Goal: Task Accomplishment & Management: Manage account settings

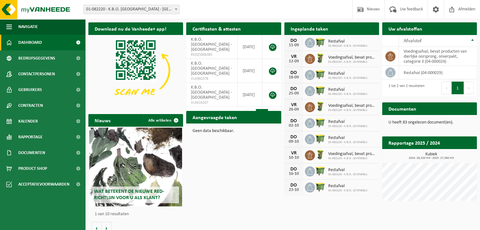
click at [341, 74] on span "Restafval" at bounding box center [347, 73] width 39 height 5
click at [293, 75] on div "18-09" at bounding box center [293, 77] width 13 height 4
click at [312, 77] on icon at bounding box center [310, 75] width 6 height 6
click at [307, 28] on h2 "Ingeplande taken" at bounding box center [309, 28] width 50 height 12
click at [374, 76] on div "[DATE] Restafval 01-082220 - K.B.O. LEVENSBLIJ" at bounding box center [331, 75] width 95 height 16
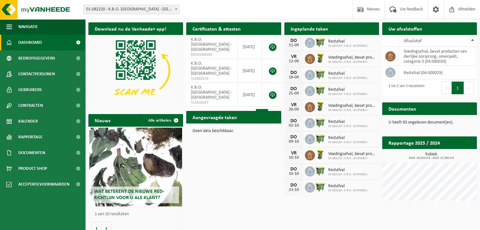
click at [373, 94] on div "[DATE] Restafval 01-082220 - K.B.O. LEVENSBLIJ" at bounding box center [331, 91] width 95 height 16
click at [371, 114] on div "[DATE] Voedingsafval, bevat producten van dierlijke oorsprong, onverpakt, categ…" at bounding box center [331, 107] width 95 height 16
click at [316, 134] on img at bounding box center [320, 138] width 11 height 11
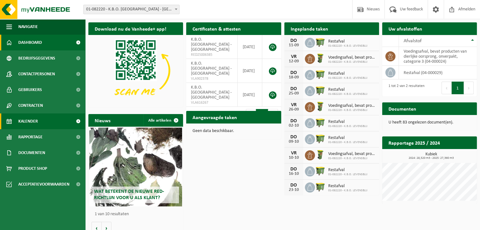
click at [36, 121] on span "Kalender" at bounding box center [28, 122] width 20 height 16
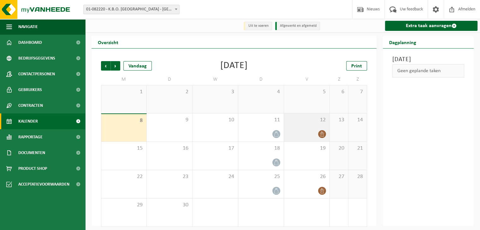
click at [305, 126] on div "12" at bounding box center [306, 128] width 45 height 28
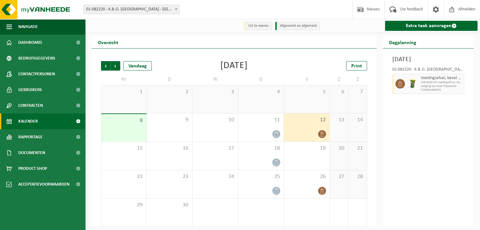
scroll to position [4, 0]
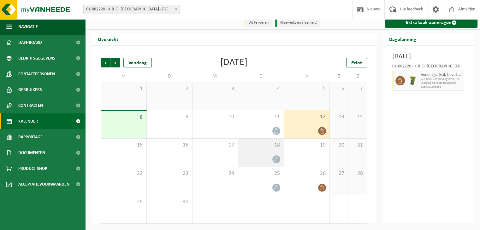
click at [277, 160] on icon at bounding box center [275, 159] width 5 height 5
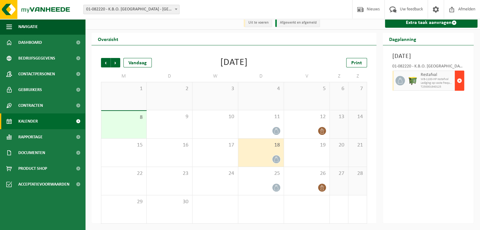
click at [458, 87] on span "button" at bounding box center [459, 80] width 5 height 13
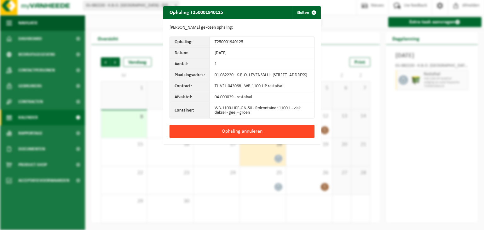
click at [242, 136] on button "Ophaling annuleren" at bounding box center [242, 131] width 145 height 13
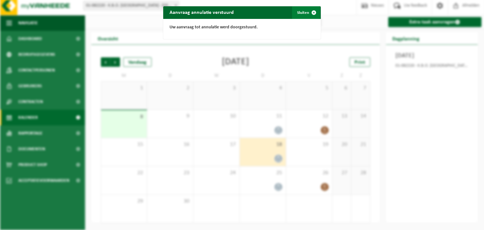
click at [309, 12] on span "button" at bounding box center [314, 12] width 13 height 13
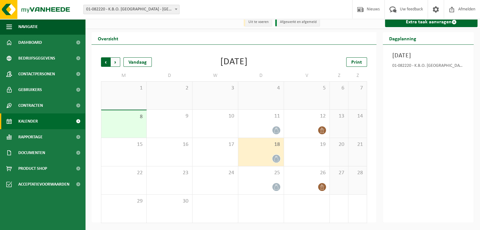
click at [116, 63] on span "Volgende" at bounding box center [115, 61] width 9 height 9
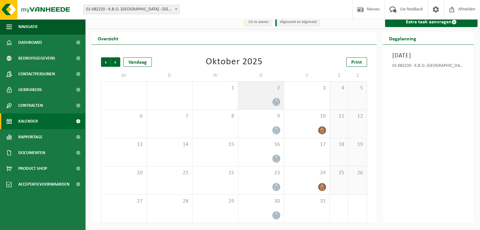
click at [271, 95] on div "2" at bounding box center [260, 96] width 45 height 28
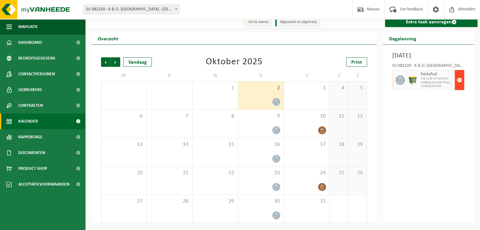
click at [460, 86] on span "button" at bounding box center [459, 80] width 5 height 13
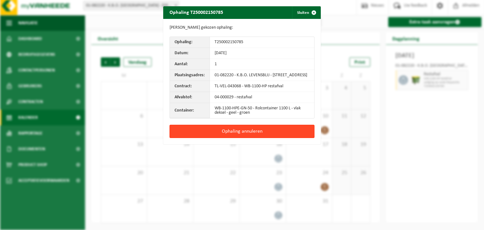
click at [239, 135] on button "Ophaling annuleren" at bounding box center [242, 131] width 145 height 13
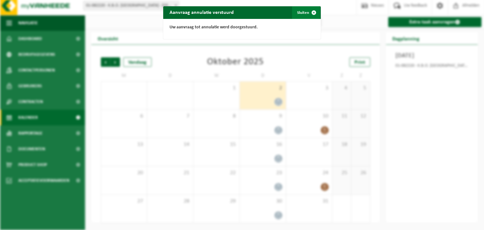
click at [301, 11] on button "Sluiten" at bounding box center [306, 12] width 28 height 13
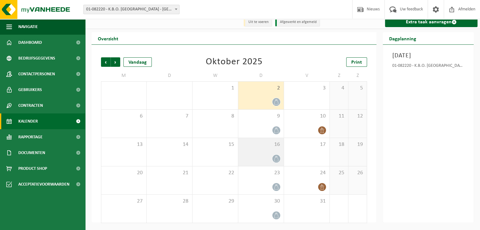
click at [278, 158] on icon at bounding box center [275, 158] width 5 height 5
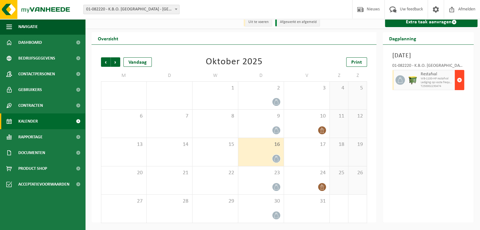
click at [458, 86] on span "button" at bounding box center [459, 80] width 5 height 13
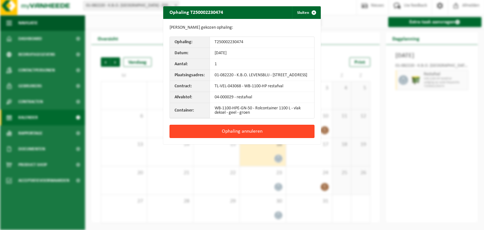
click at [249, 133] on button "Ophaling annuleren" at bounding box center [242, 131] width 145 height 13
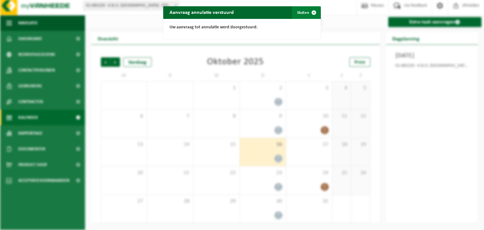
click at [303, 11] on button "Sluiten" at bounding box center [306, 12] width 28 height 13
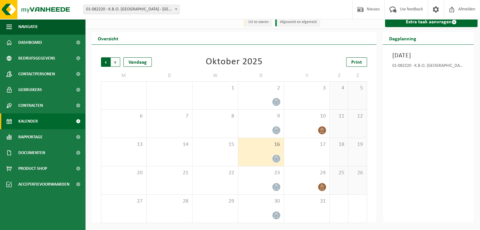
click at [115, 62] on span "Volgende" at bounding box center [115, 61] width 9 height 9
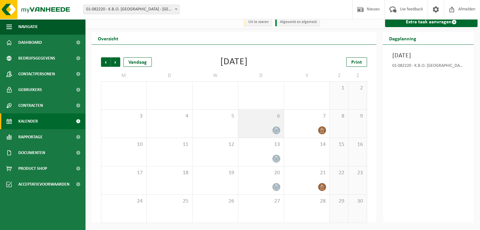
click at [277, 130] on icon at bounding box center [275, 130] width 5 height 5
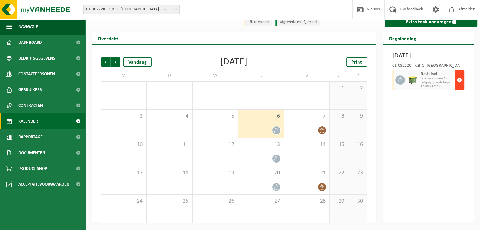
click at [458, 86] on span "button" at bounding box center [459, 80] width 5 height 13
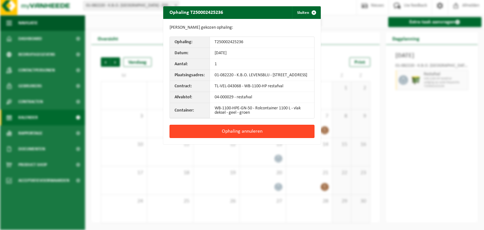
click at [238, 132] on button "Ophaling annuleren" at bounding box center [242, 131] width 145 height 13
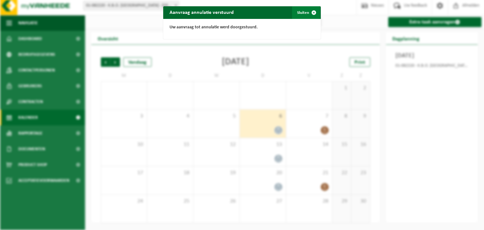
click at [300, 12] on button "Sluiten" at bounding box center [306, 12] width 28 height 13
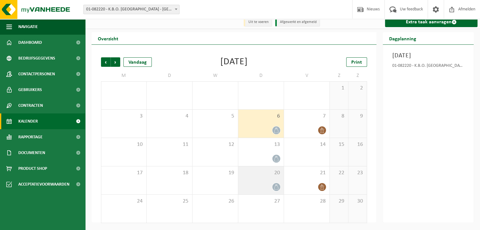
click at [278, 189] on icon at bounding box center [275, 186] width 5 height 5
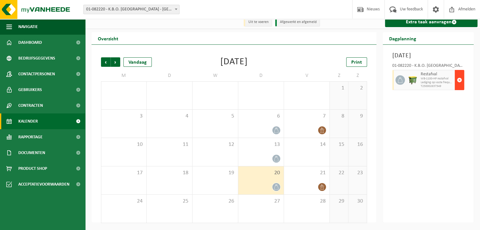
click at [457, 86] on span "button" at bounding box center [459, 80] width 5 height 13
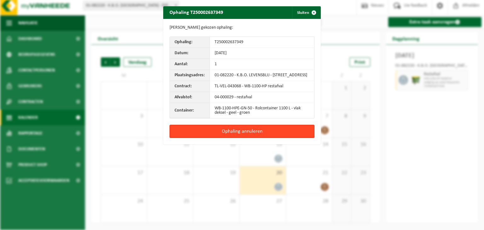
click at [241, 135] on button "Ophaling annuleren" at bounding box center [242, 131] width 145 height 13
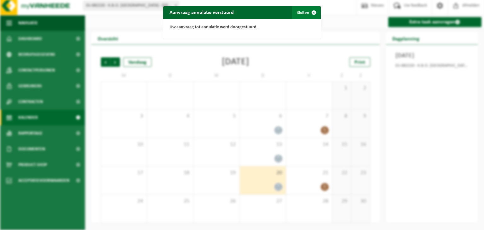
click at [309, 14] on span "button" at bounding box center [314, 12] width 13 height 13
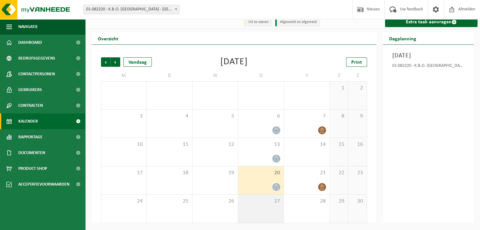
click at [273, 204] on span "27" at bounding box center [260, 201] width 39 height 7
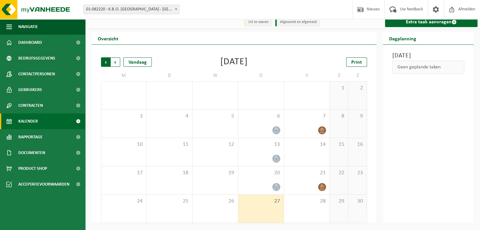
click at [115, 64] on span "Volgende" at bounding box center [115, 61] width 9 height 9
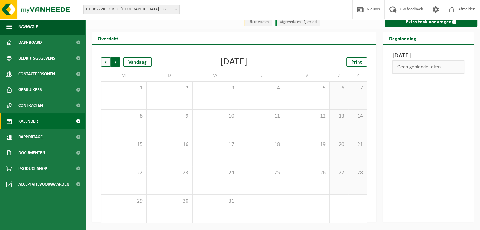
click at [104, 63] on span "Vorige" at bounding box center [105, 61] width 9 height 9
